Goal: Find specific page/section: Find specific page/section

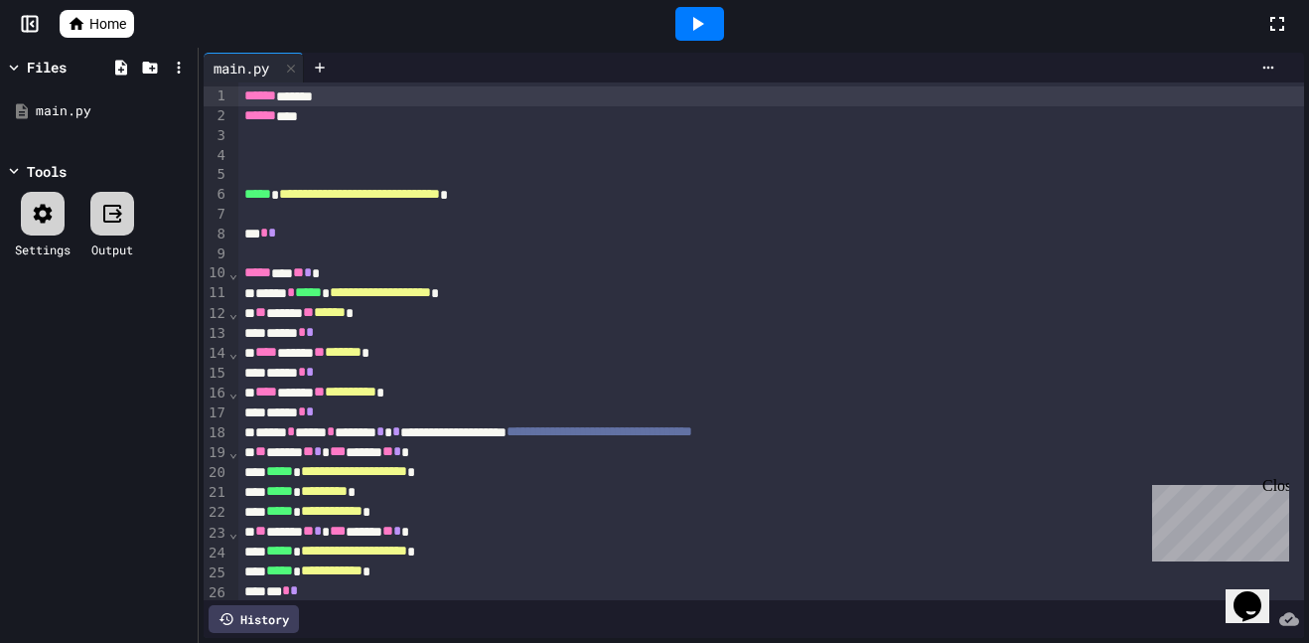
click at [99, 23] on span "Home" at bounding box center [107, 24] width 37 height 20
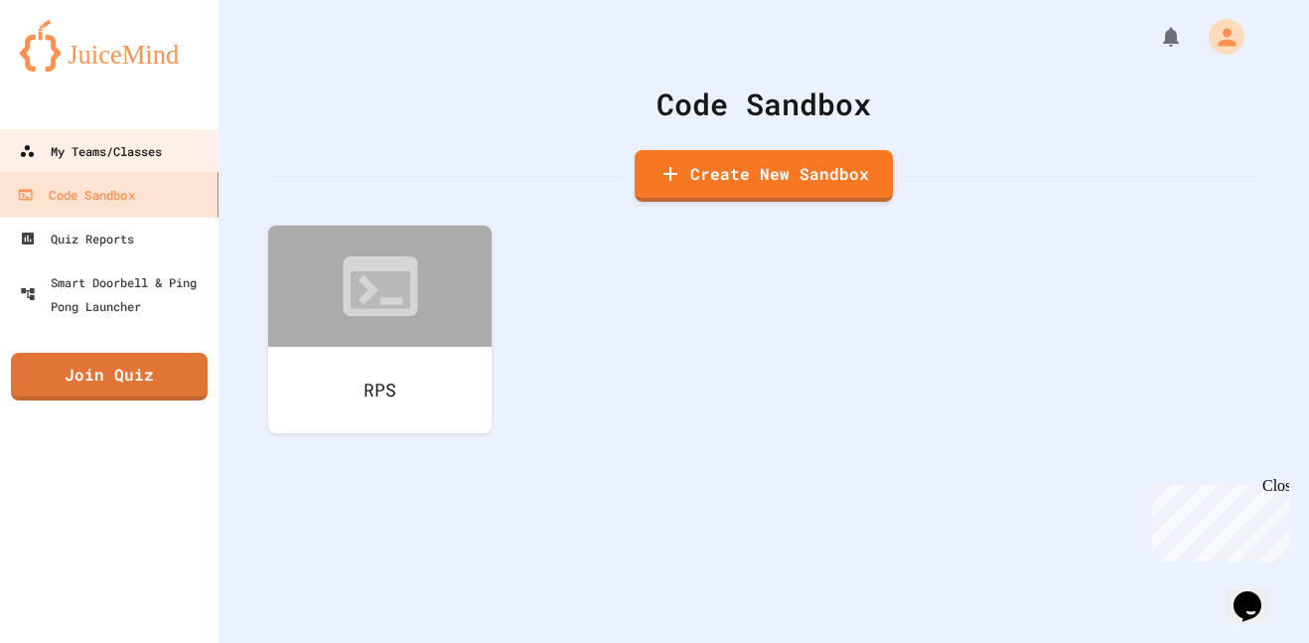
click at [124, 152] on div "My Teams/Classes" at bounding box center [90, 151] width 143 height 24
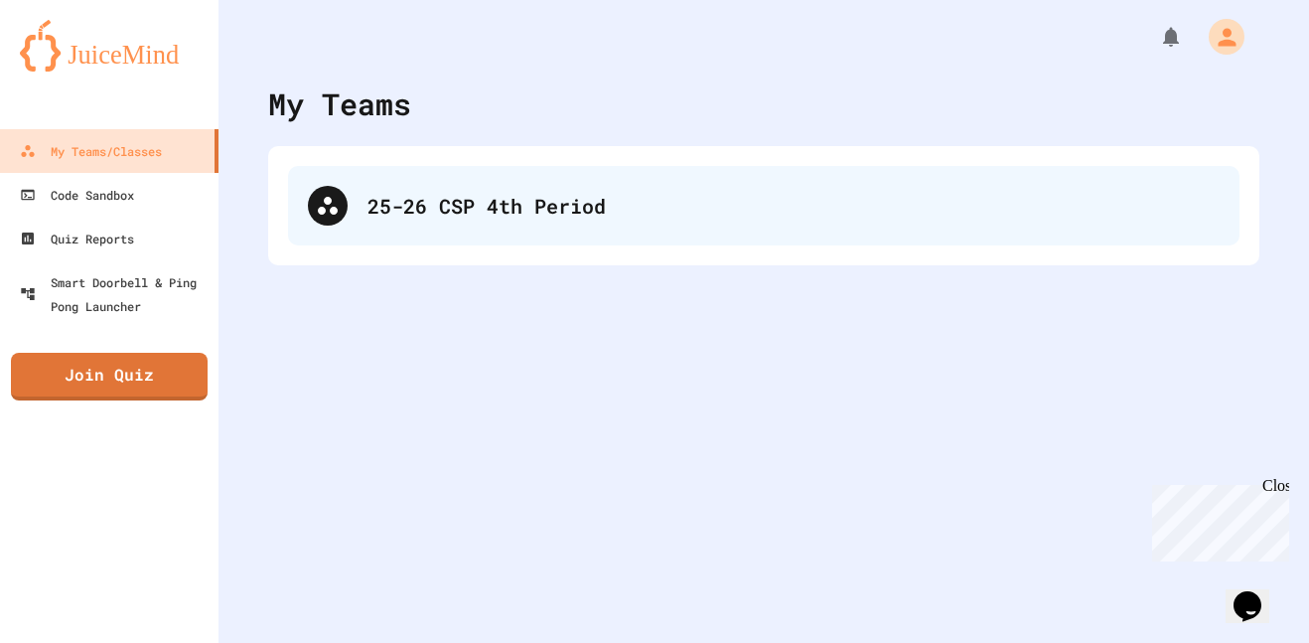
click at [412, 191] on div "25-26 CSP 4th Period" at bounding box center [793, 206] width 852 height 30
